Goal: Transaction & Acquisition: Purchase product/service

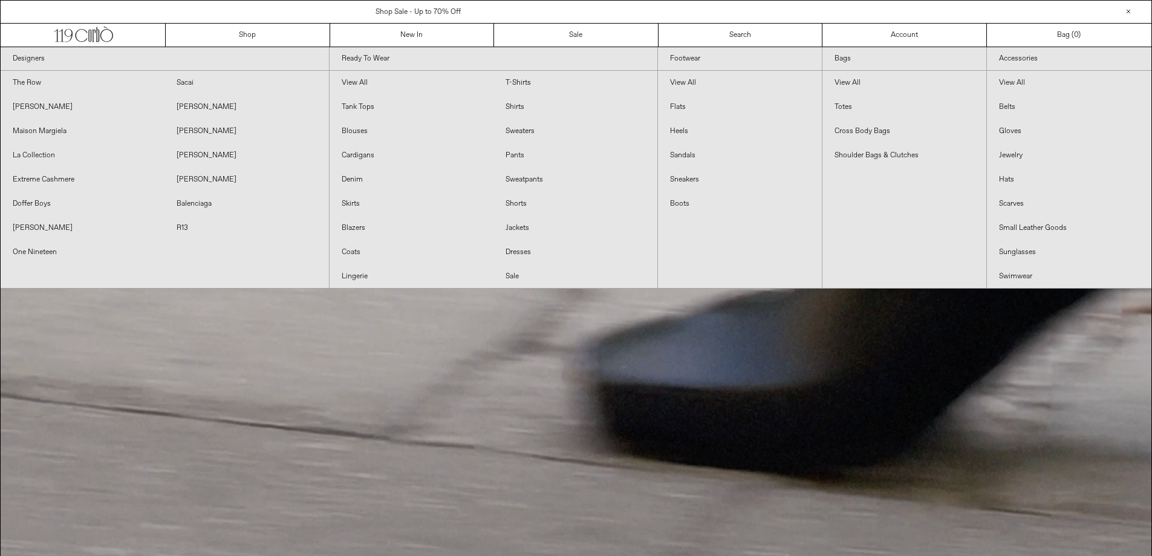
click at [501, 11] on div "Shop Sale - Up to 70% Off" at bounding box center [418, 12] width 834 height 11
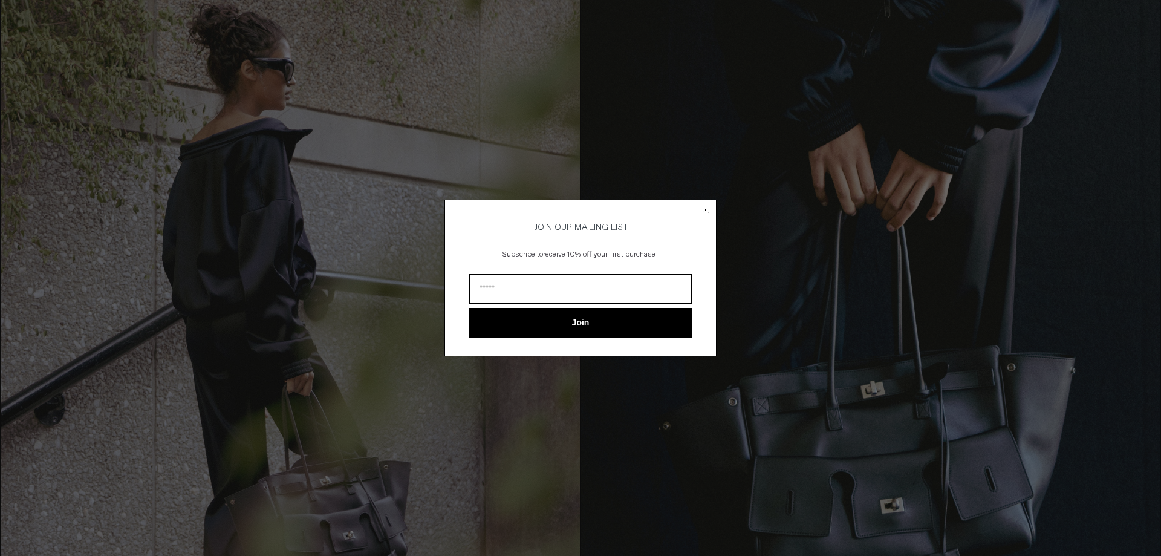
click at [706, 205] on circle "Close dialog" at bounding box center [705, 209] width 11 height 11
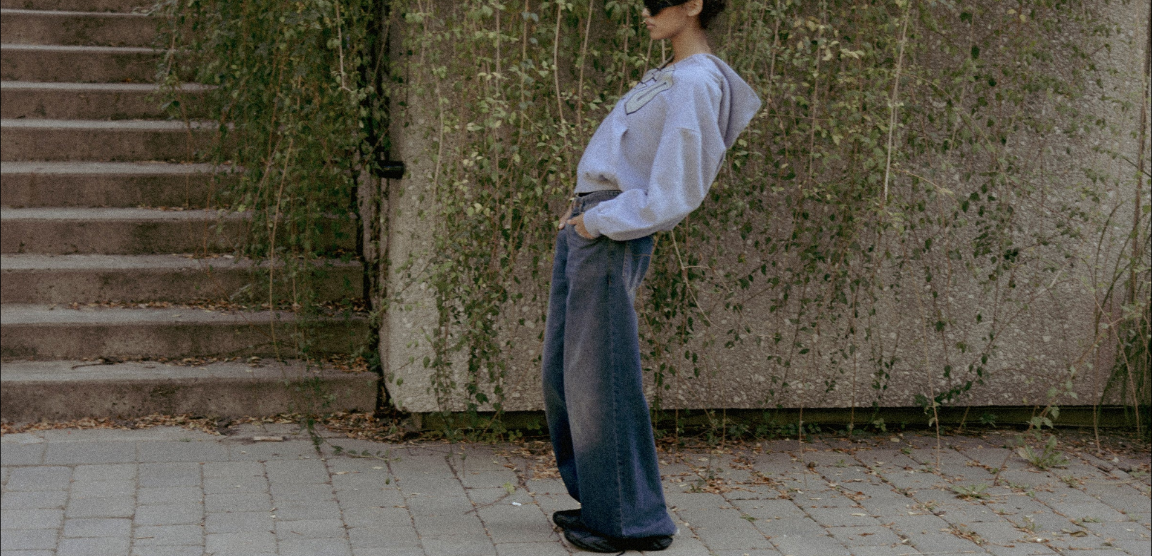
scroll to position [1696, 0]
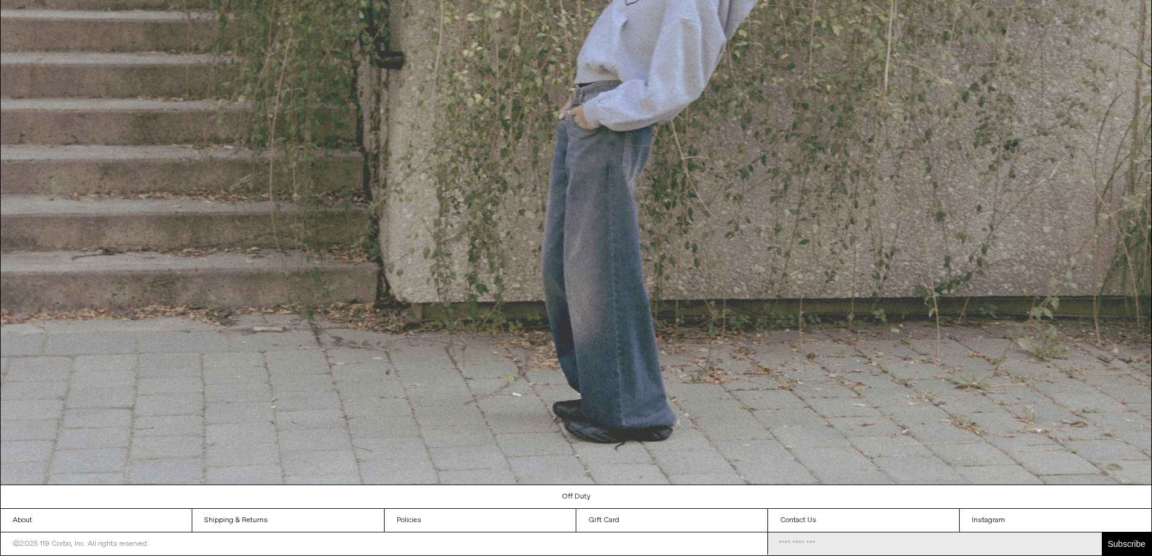
click at [612, 236] on img at bounding box center [576, 129] width 1151 height 712
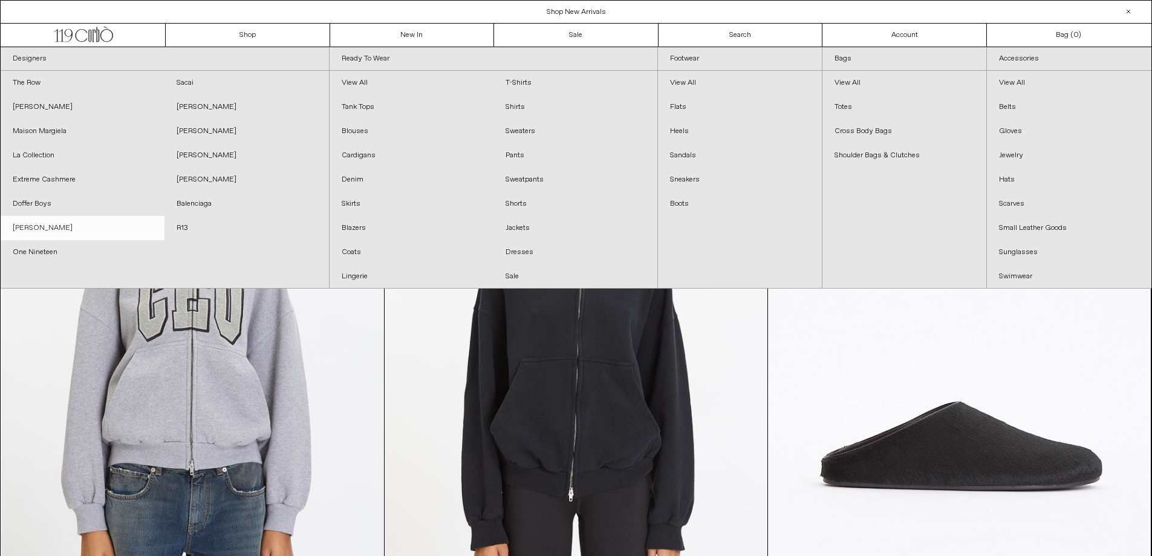
click at [48, 224] on link "[PERSON_NAME]" at bounding box center [83, 228] width 164 height 24
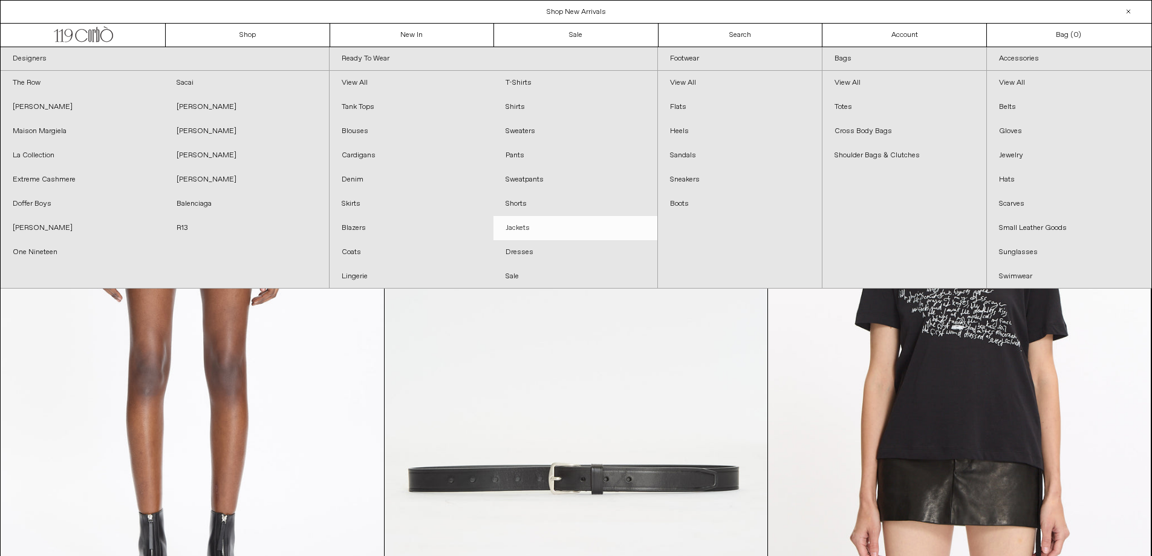
click at [550, 229] on link "Jackets" at bounding box center [575, 228] width 164 height 24
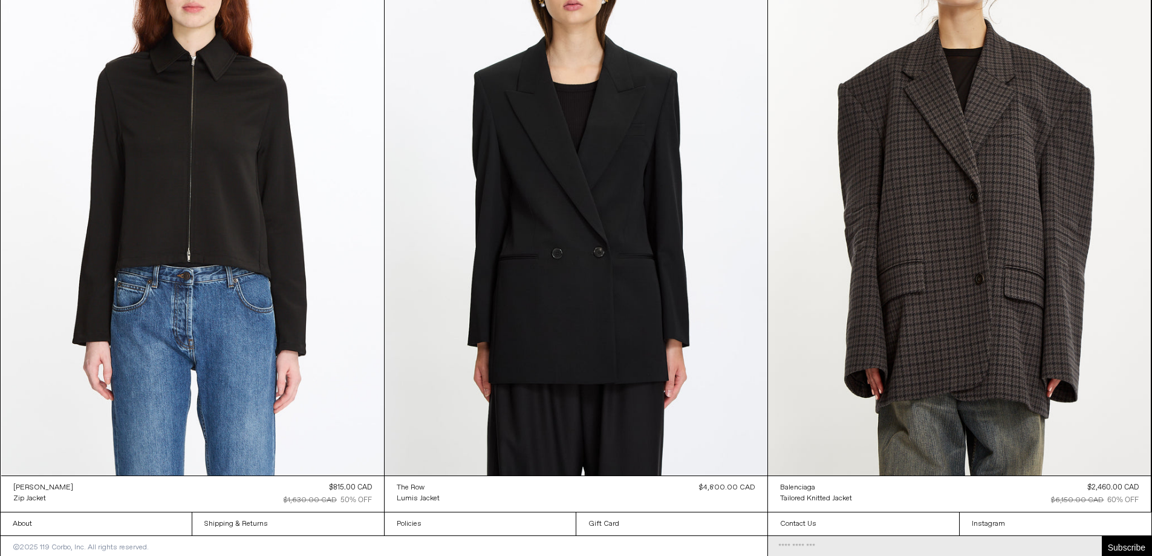
scroll to position [7493, 0]
